Goal: Check status: Check status

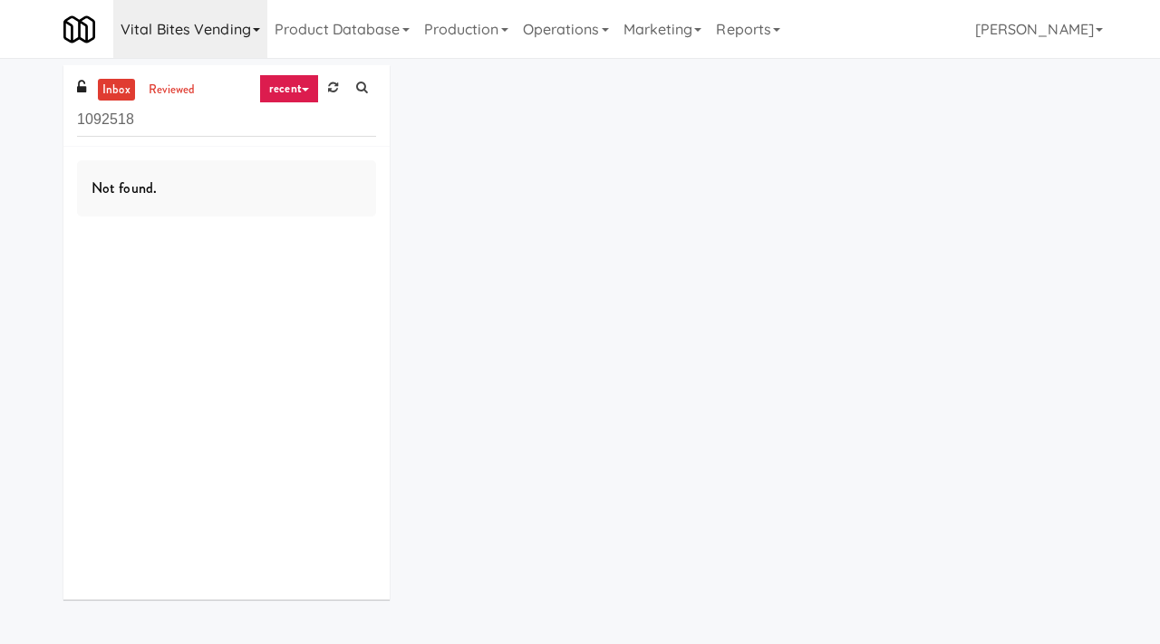
click at [216, 21] on link "Vital Bites Vending" at bounding box center [190, 29] width 154 height 58
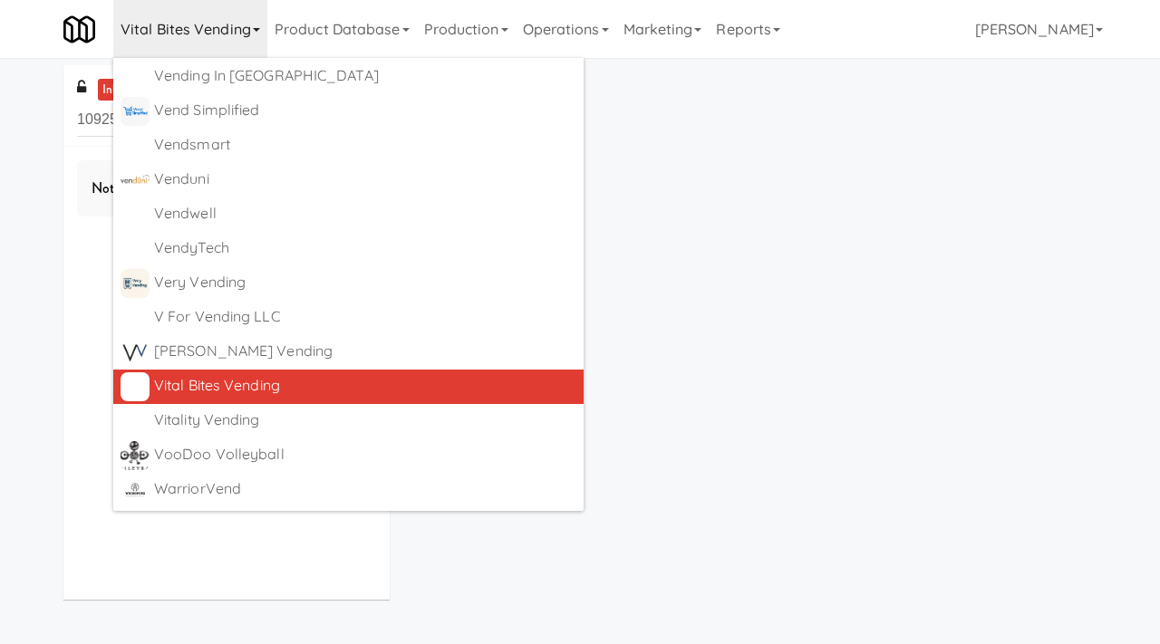
scroll to position [11820, 0]
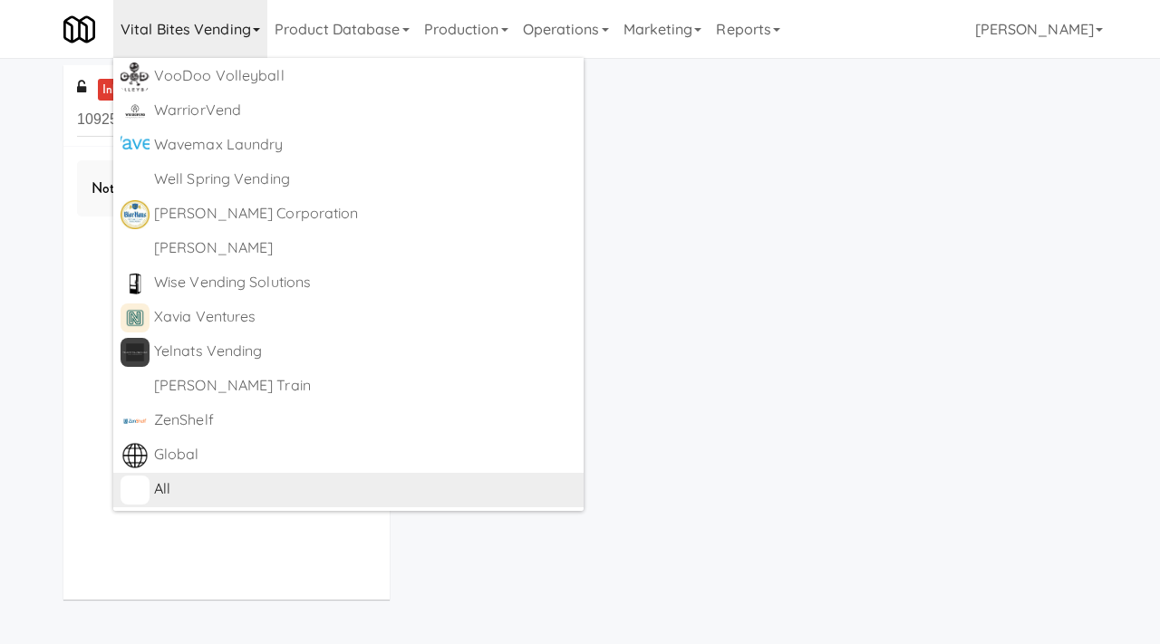
click at [189, 490] on div "All" at bounding box center [365, 489] width 422 height 27
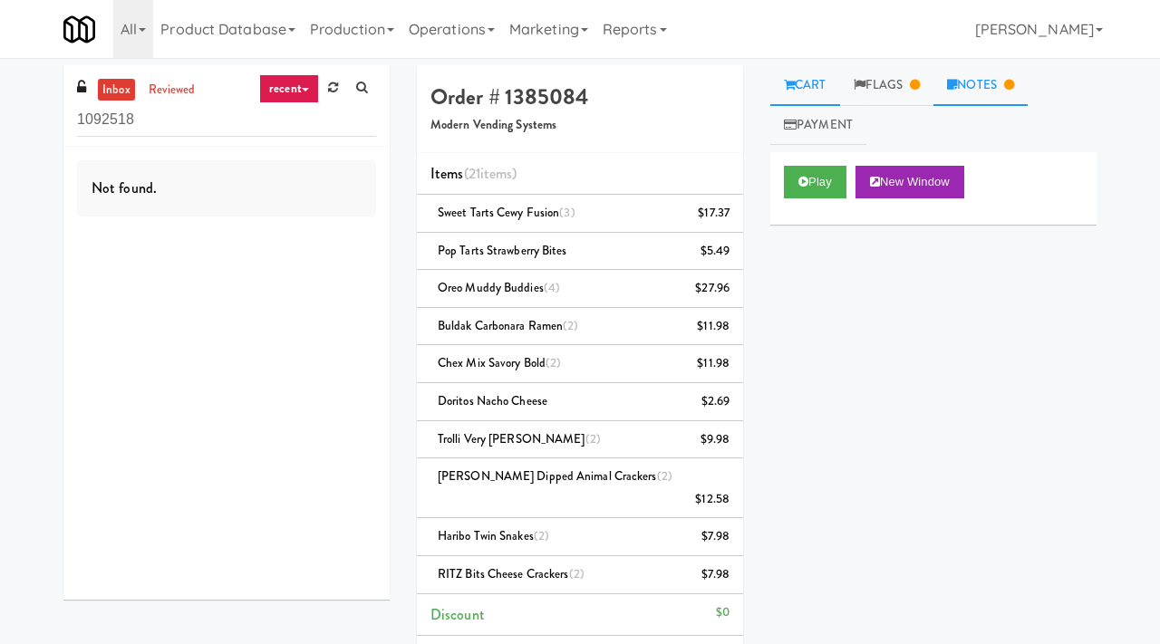
click at [980, 83] on link "Notes" at bounding box center [980, 85] width 94 height 41
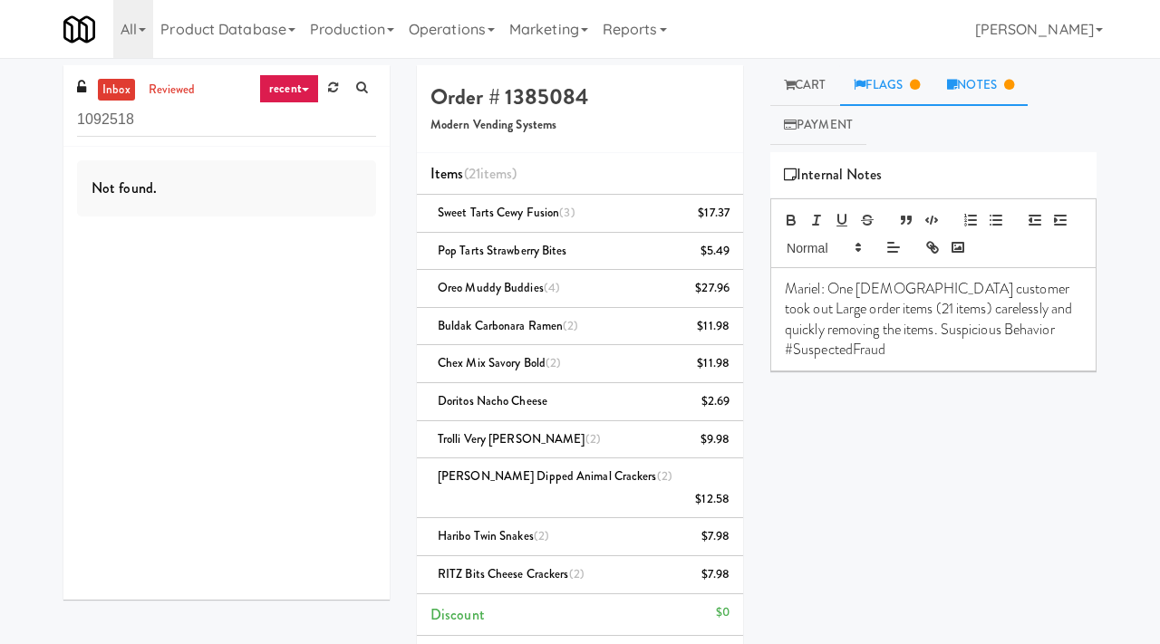
click at [929, 92] on link "Flags" at bounding box center [887, 85] width 94 height 41
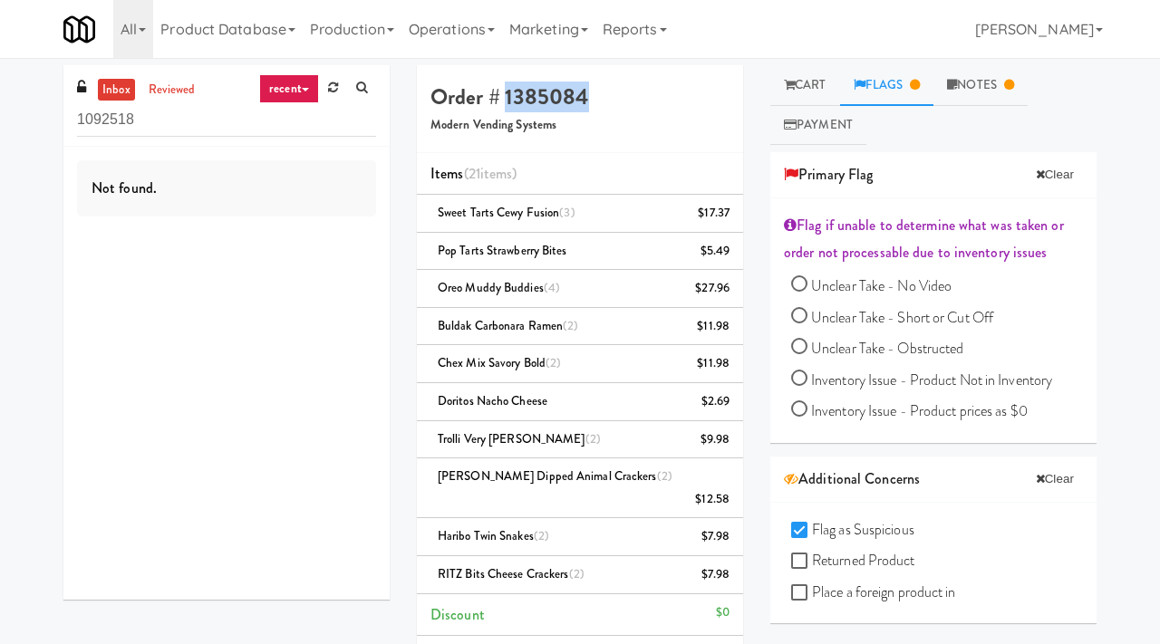
drag, startPoint x: 591, startPoint y: 100, endPoint x: 507, endPoint y: 100, distance: 83.4
click at [507, 100] on h4 "Order # 1385084" at bounding box center [579, 97] width 299 height 24
copy h4 "1385084"
click at [834, 129] on link "Payment" at bounding box center [818, 125] width 96 height 41
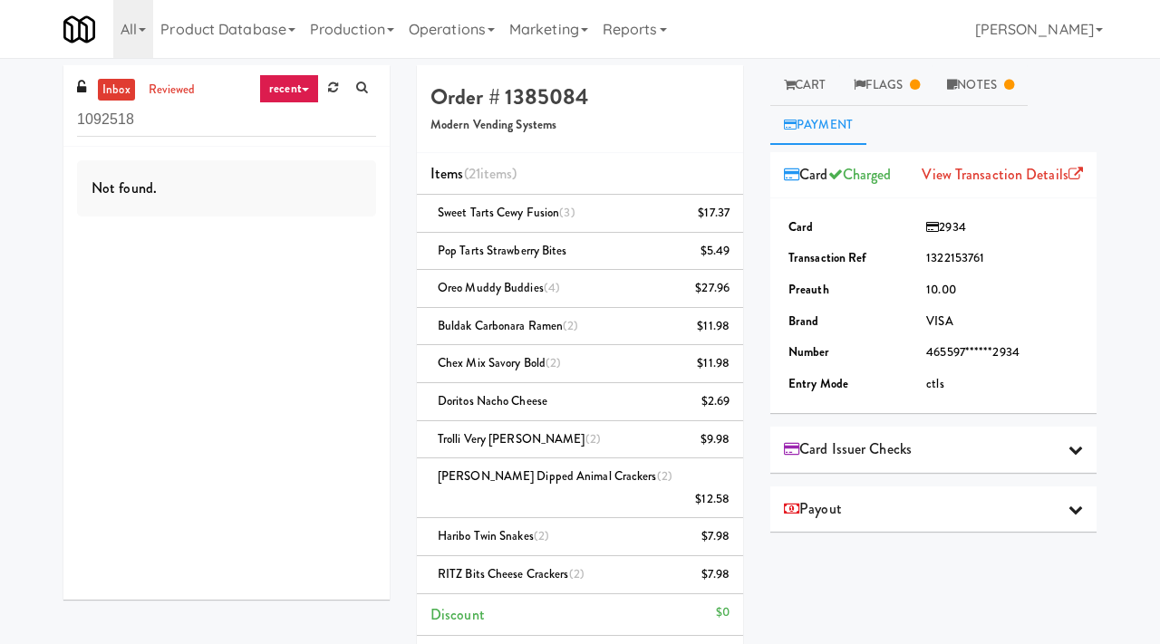
drag, startPoint x: 975, startPoint y: 226, endPoint x: 943, endPoint y: 225, distance: 31.7
click at [943, 225] on td "2934" at bounding box center [1002, 228] width 161 height 32
copy span "2934"
click at [164, 85] on link "reviewed" at bounding box center [172, 90] width 56 height 23
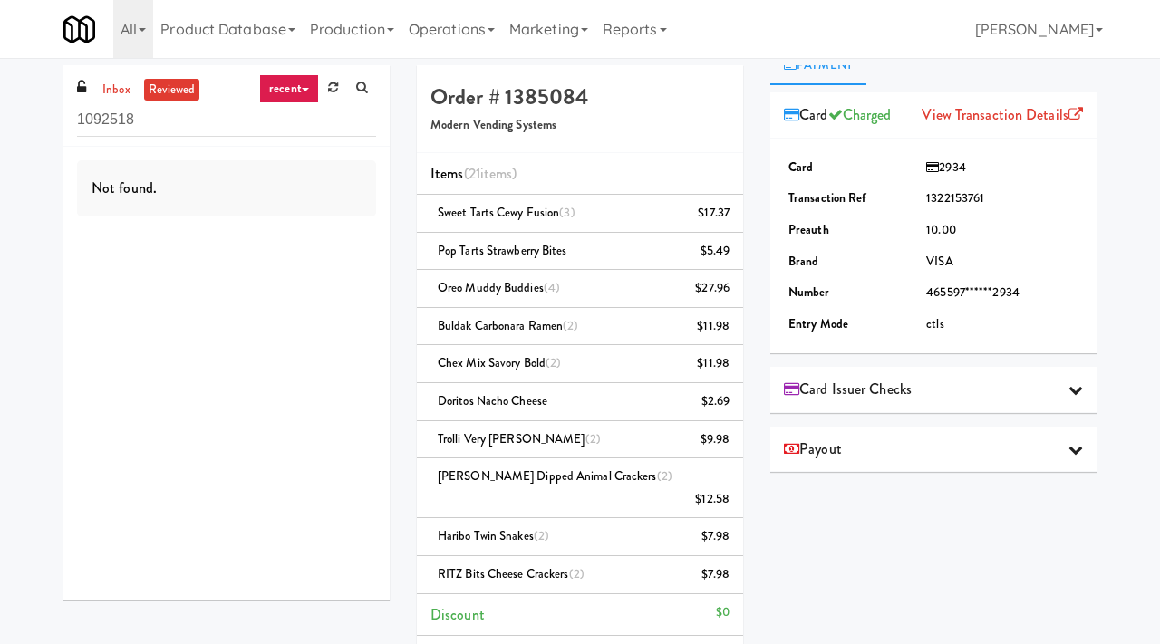
scroll to position [68, 0]
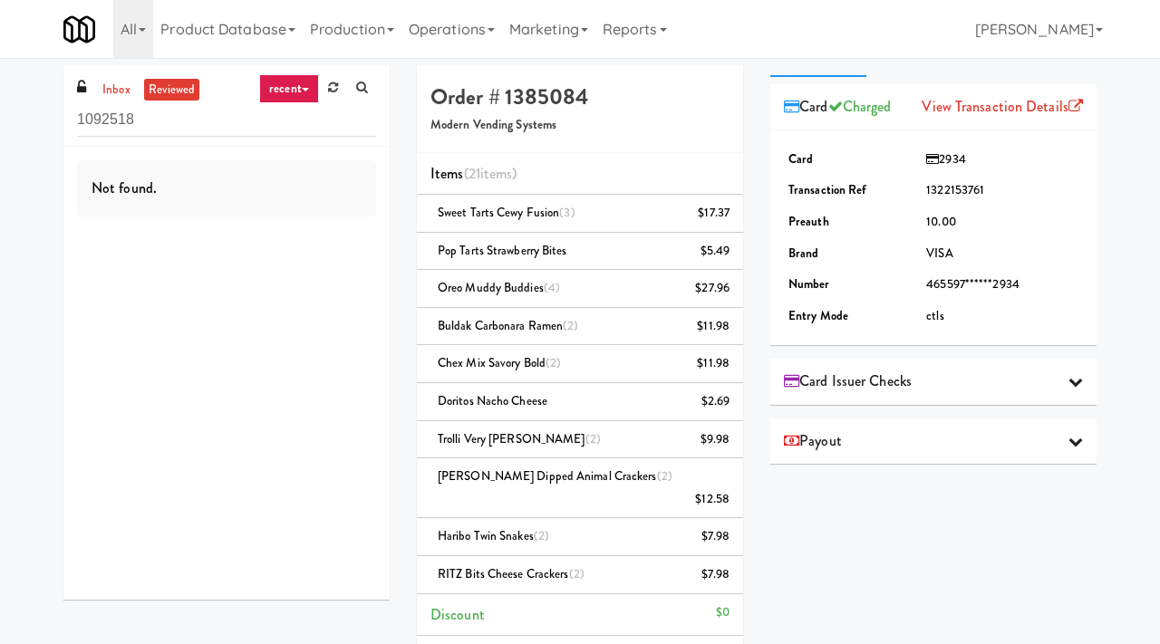
click at [923, 387] on div "Card Issuer Checks" at bounding box center [933, 381] width 299 height 27
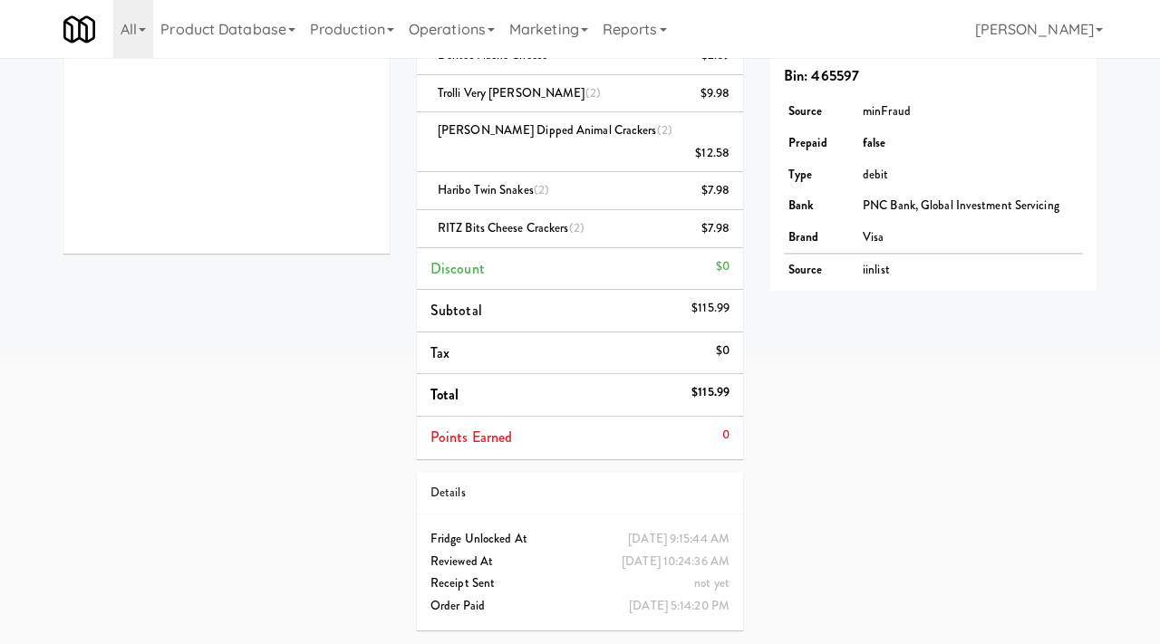
scroll to position [0, 0]
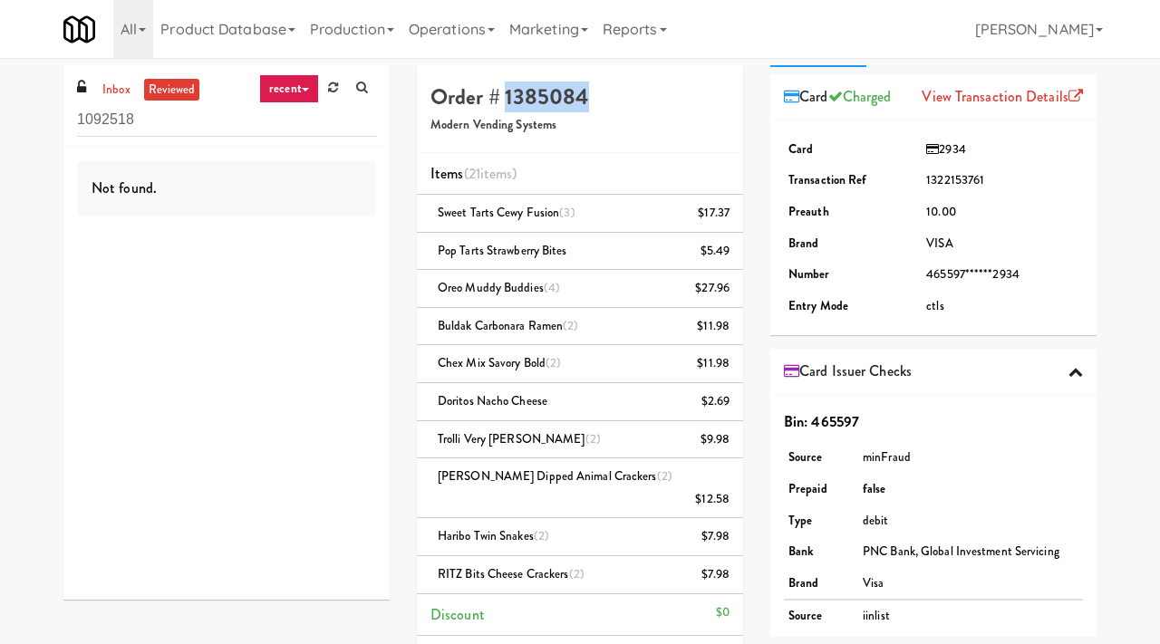
drag, startPoint x: 587, startPoint y: 98, endPoint x: 502, endPoint y: 89, distance: 85.7
click at [502, 89] on h4 "Order # 1385084" at bounding box center [579, 97] width 299 height 24
copy h4 "1385084"
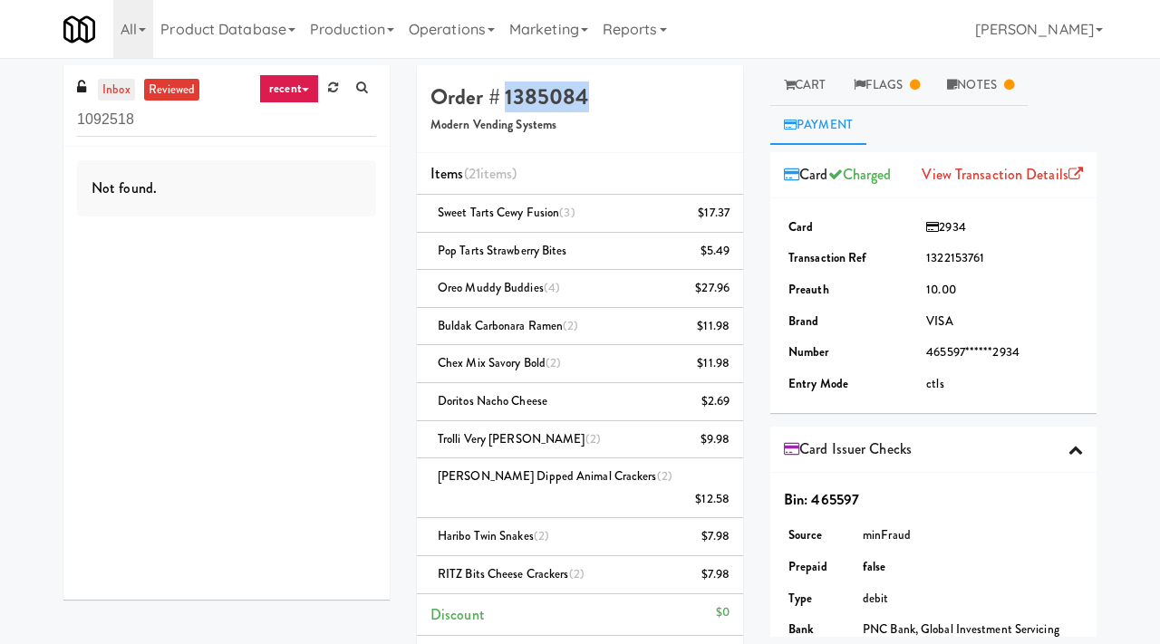
click at [121, 87] on link "inbox" at bounding box center [116, 90] width 37 height 23
click at [182, 79] on link "reviewed" at bounding box center [172, 90] width 56 height 23
